Goal: Information Seeking & Learning: Learn about a topic

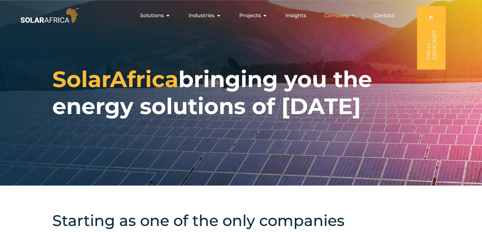
click at [350, 15] on div "Company Close Company Open Company" at bounding box center [340, 15] width 42 height 13
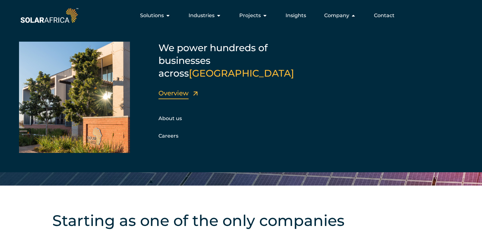
click at [183, 89] on link "Overview" at bounding box center [174, 93] width 30 height 8
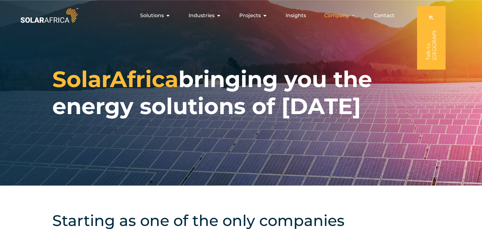
click at [354, 14] on icon "Menu" at bounding box center [353, 15] width 5 height 5
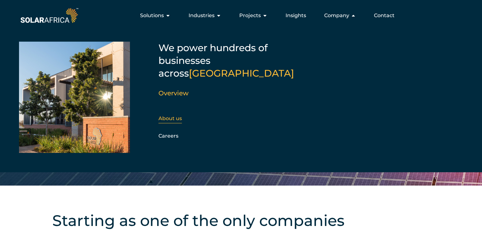
click at [178, 115] on link "About us" at bounding box center [170, 118] width 23 height 6
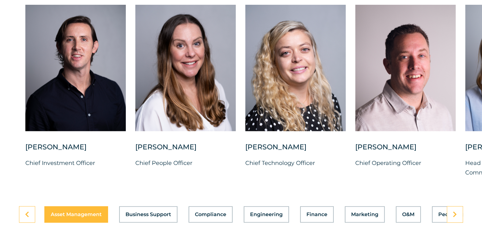
scroll to position [1637, 0]
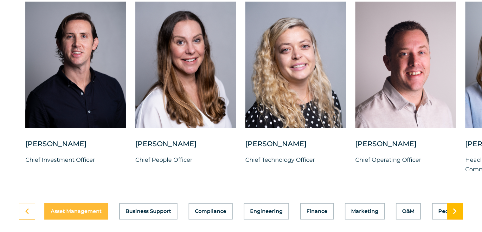
click at [455, 208] on icon at bounding box center [455, 211] width 4 height 6
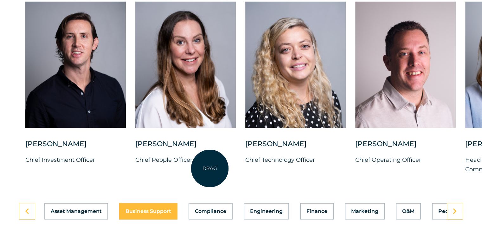
click at [210, 168] on div "Candice Seggie Chief People Officer" at bounding box center [185, 157] width 101 height 36
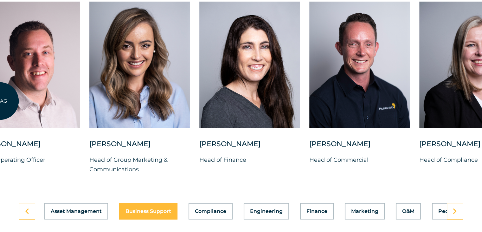
drag, startPoint x: 399, startPoint y: 59, endPoint x: 0, endPoint y: 101, distance: 400.9
click at [0, 101] on div at bounding box center [29, 65] width 101 height 126
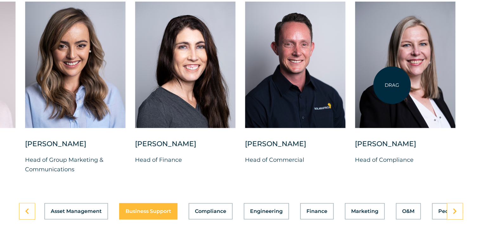
click at [392, 85] on div at bounding box center [405, 65] width 101 height 126
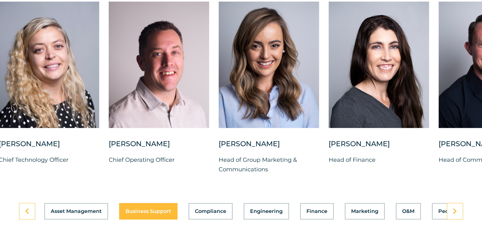
drag, startPoint x: 293, startPoint y: 48, endPoint x: 487, endPoint y: 86, distance: 197.1
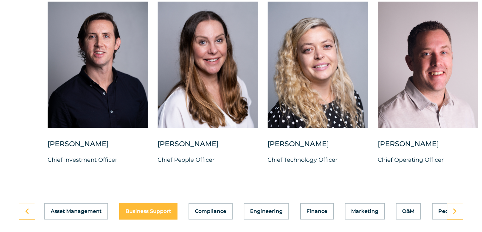
drag, startPoint x: 301, startPoint y: 97, endPoint x: 487, endPoint y: 108, distance: 186.5
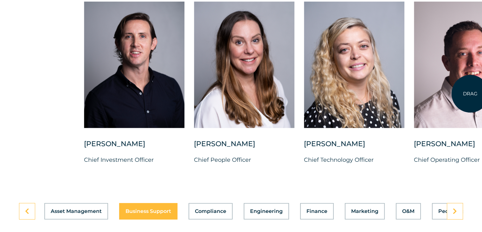
drag, startPoint x: 177, startPoint y: 86, endPoint x: 471, endPoint y: 94, distance: 293.8
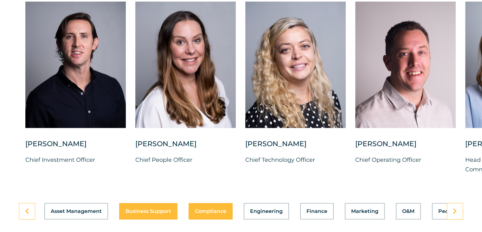
click at [217, 208] on button "Compliance" at bounding box center [211, 211] width 44 height 16
click at [217, 208] on span "Compliance" at bounding box center [210, 210] width 31 height 5
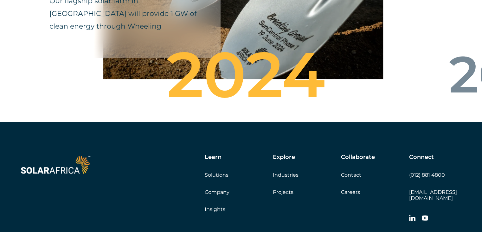
scroll to position [2402, 0]
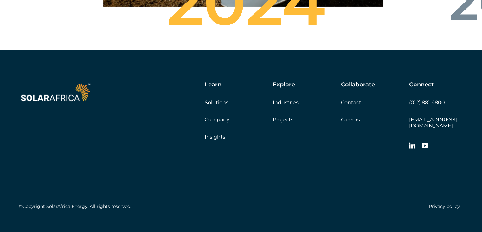
click at [221, 99] on link "Solutions" at bounding box center [217, 102] width 24 height 6
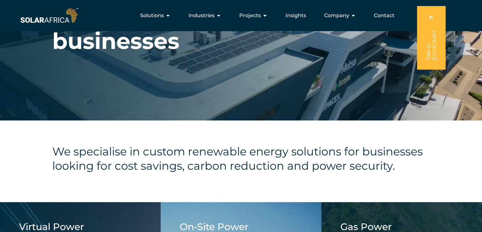
scroll to position [61, 0]
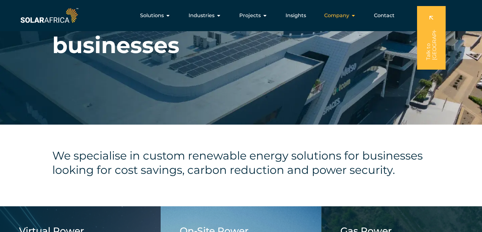
click at [356, 16] on div "Company Close Company Open Company" at bounding box center [340, 15] width 42 height 13
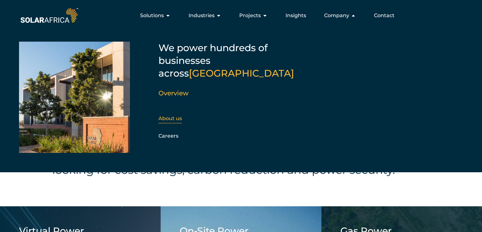
click at [180, 115] on link "About us" at bounding box center [170, 118] width 23 height 6
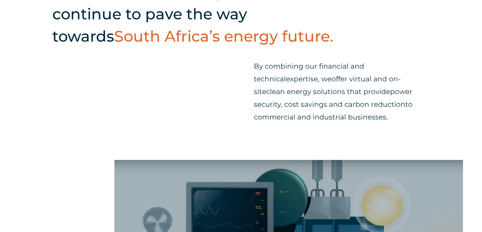
scroll to position [282, 0]
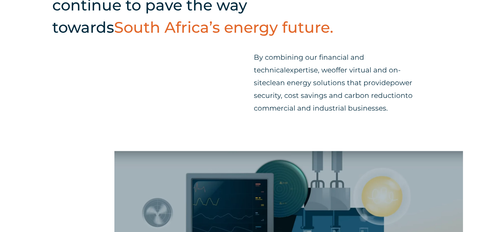
drag, startPoint x: 484, startPoint y: 7, endPoint x: 480, endPoint y: 31, distance: 25.0
